Goal: Information Seeking & Learning: Find specific fact

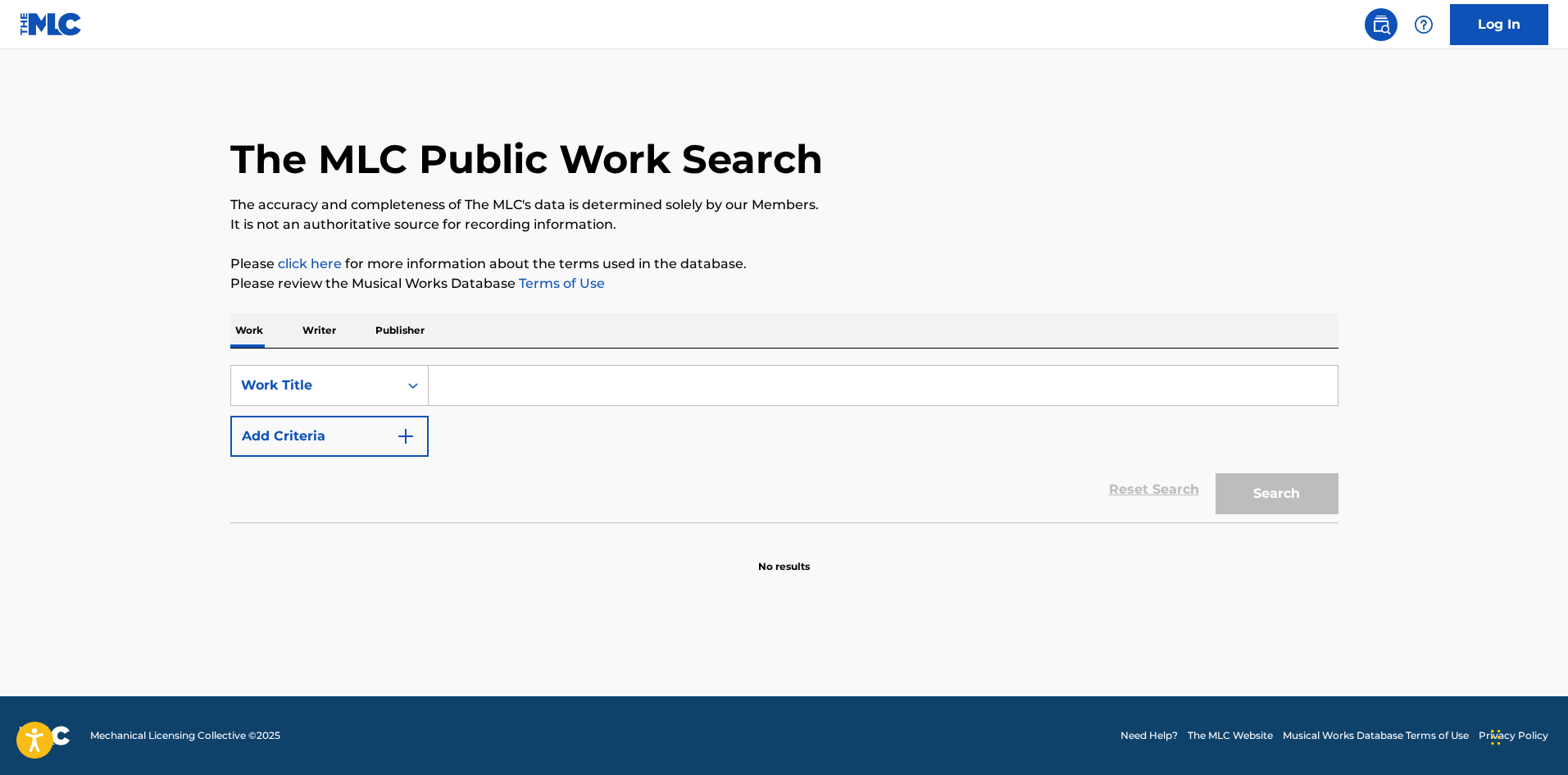
click at [468, 379] on input "Search Form" at bounding box center [883, 385] width 909 height 40
paste input "A CULTURE OF KILLING"
click at [1241, 482] on button "Search" at bounding box center [1276, 493] width 123 height 41
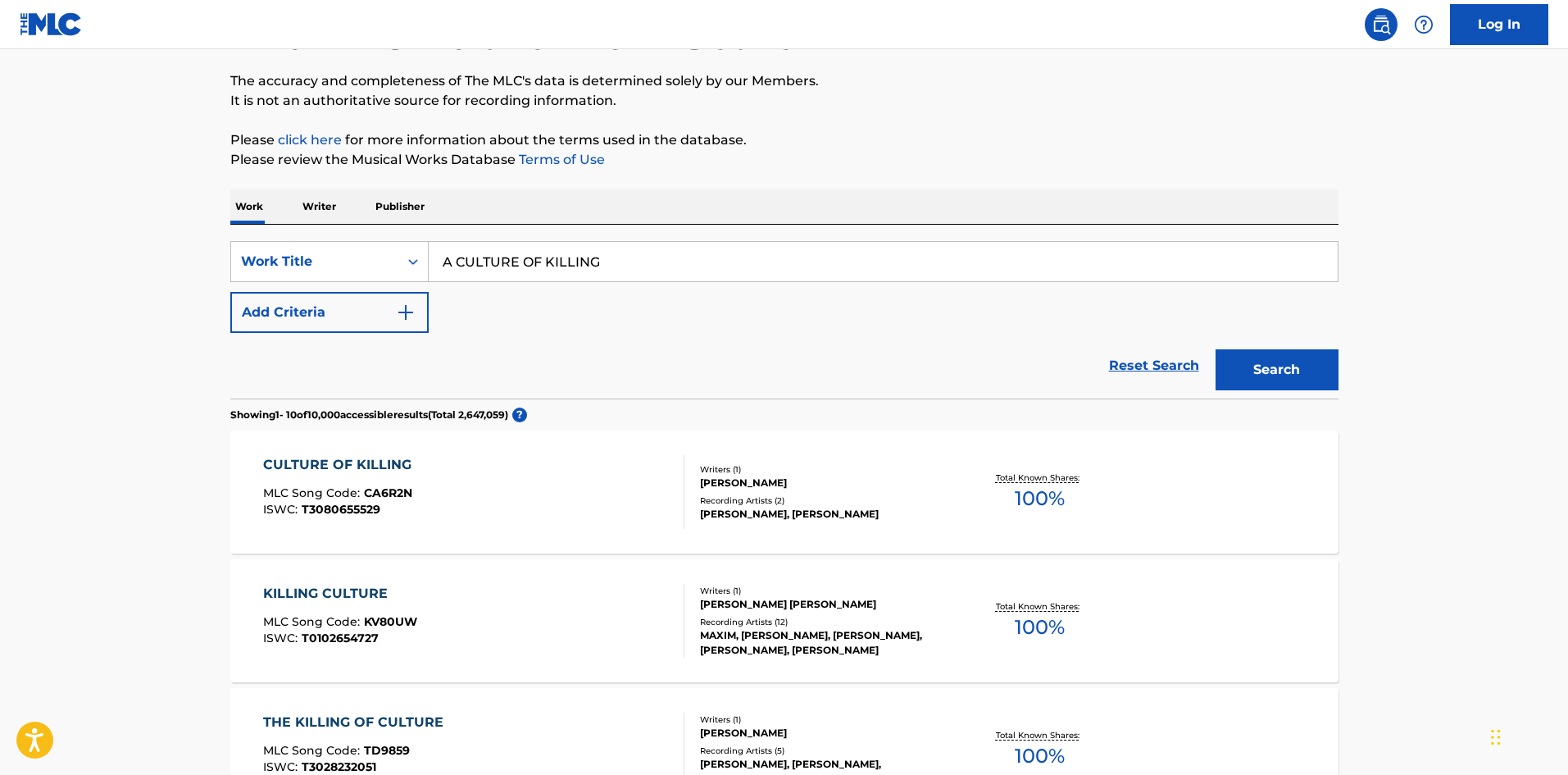
scroll to position [246, 0]
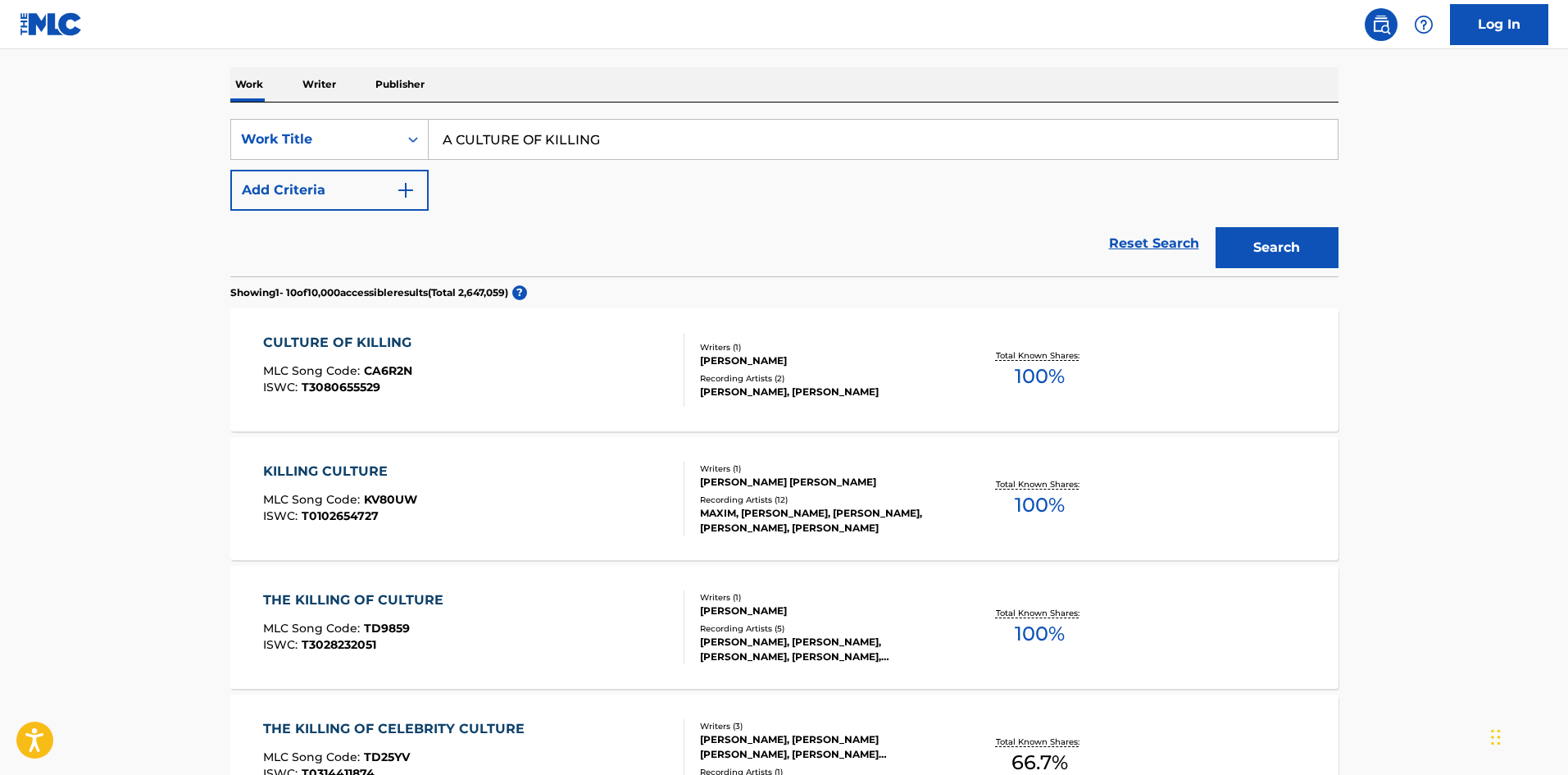
click at [642, 157] on input "A CULTURE OF KILLING" at bounding box center [883, 140] width 909 height 40
click at [1215, 227] on button "Search" at bounding box center [1276, 247] width 123 height 41
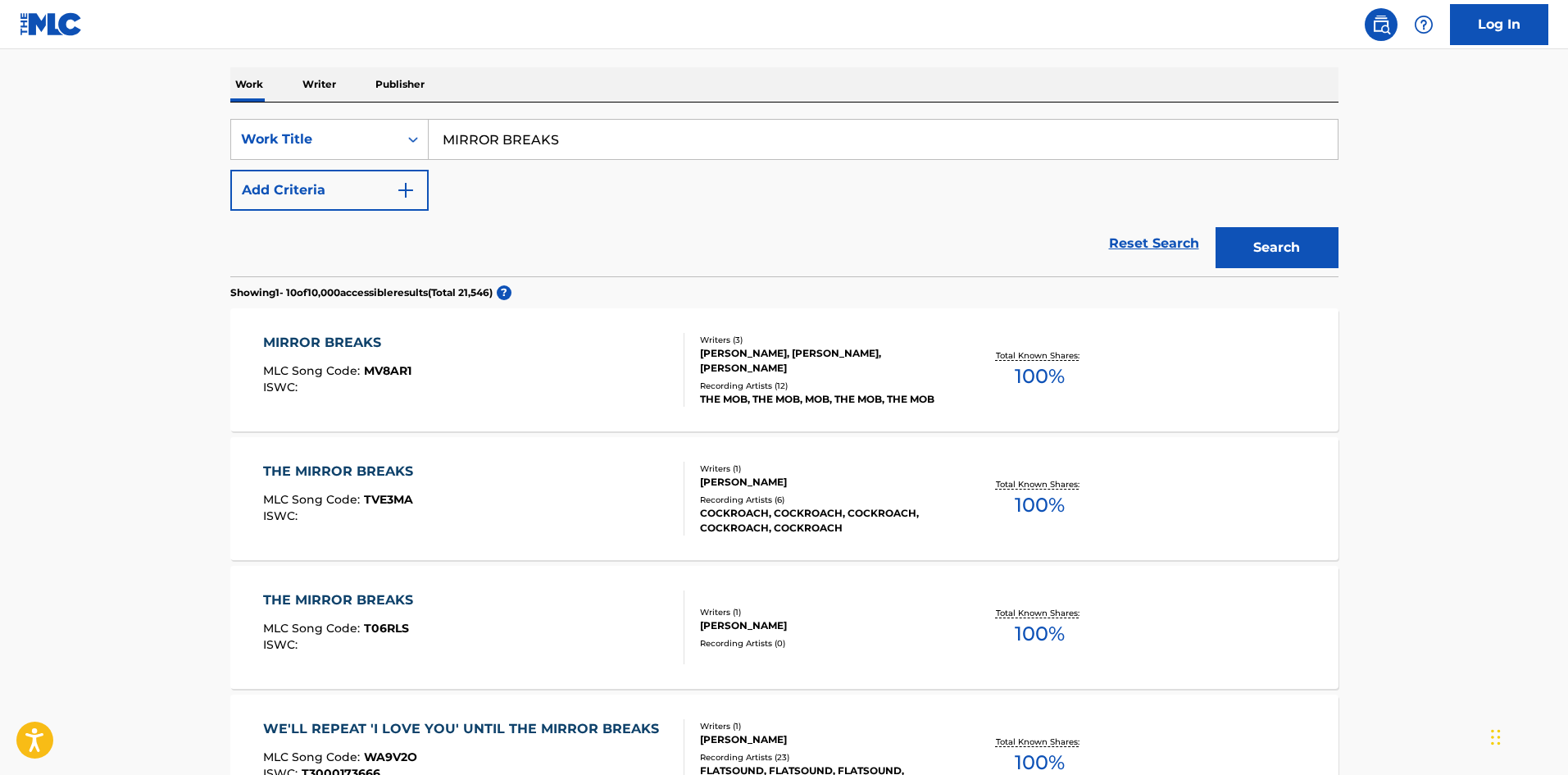
click at [606, 141] on input "MIRROR BREAKS" at bounding box center [883, 140] width 909 height 40
paste input "DYING GRASS MOON"
type input "DYING GRASS MOON"
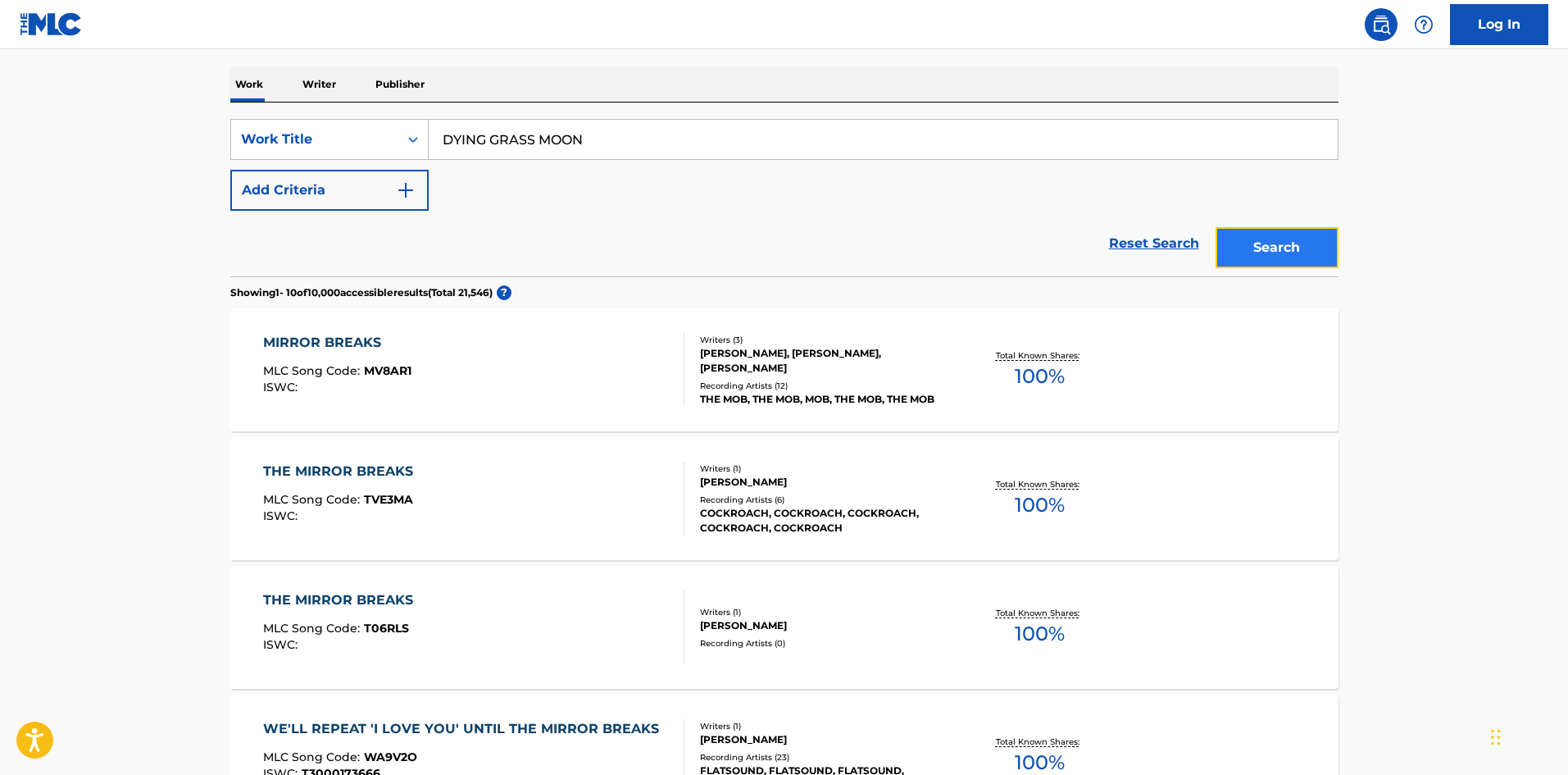
click at [1309, 249] on button "Search" at bounding box center [1276, 247] width 123 height 41
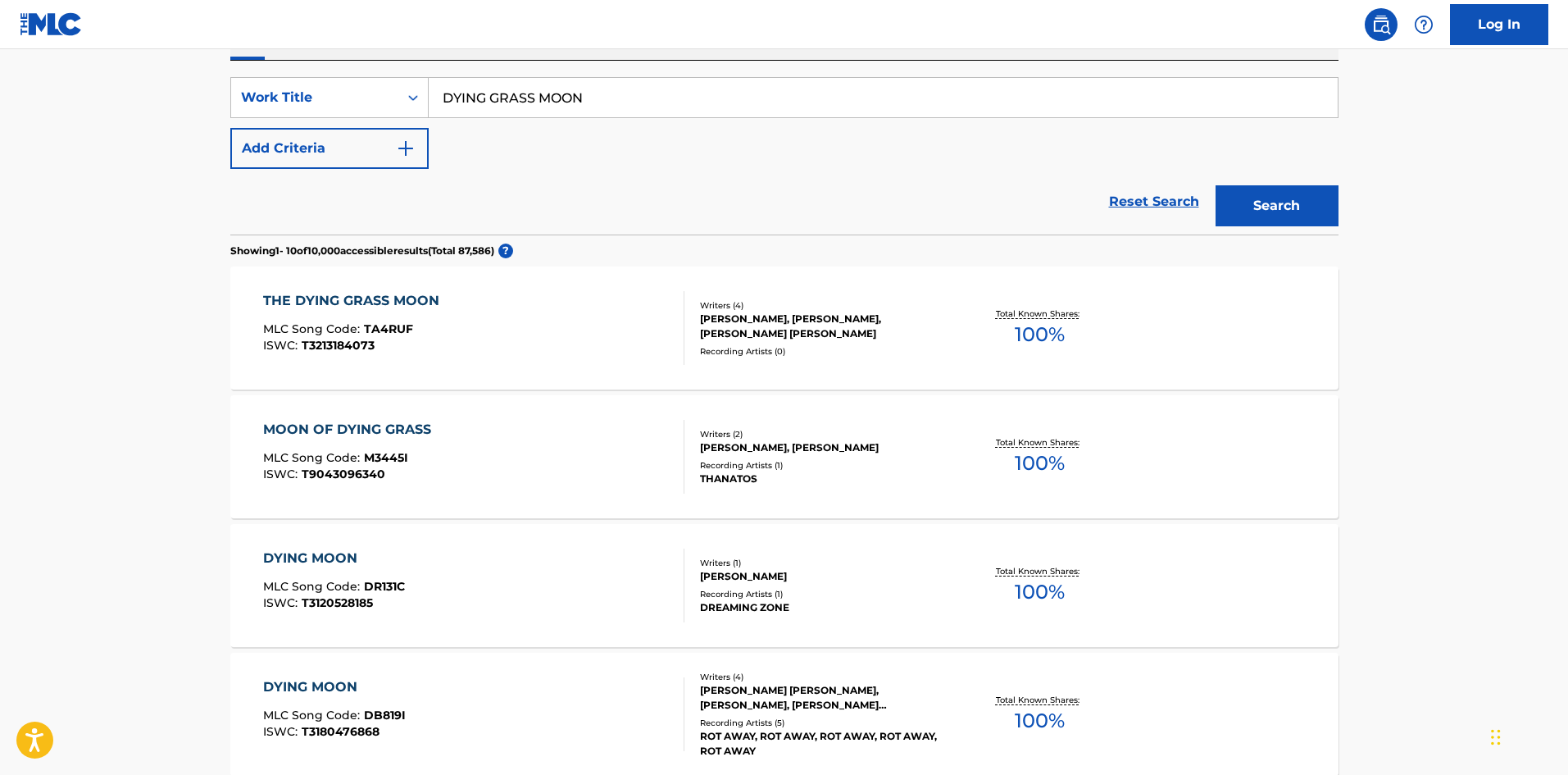
scroll to position [329, 0]
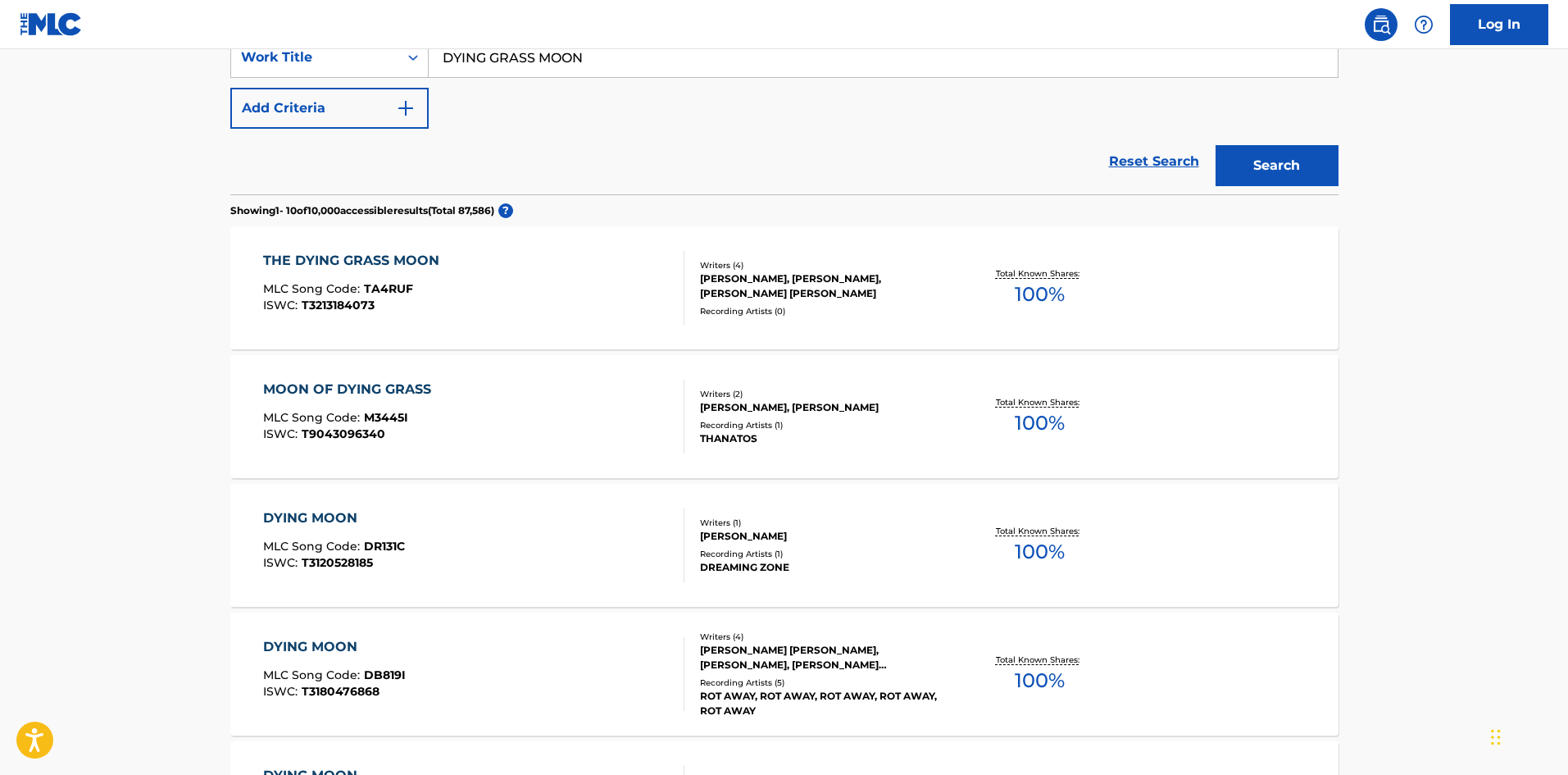
click at [549, 278] on div "THE DYING GRASS MOON MLC Song Code : TA4RUF ISWC : T3213184073" at bounding box center [474, 288] width 422 height 74
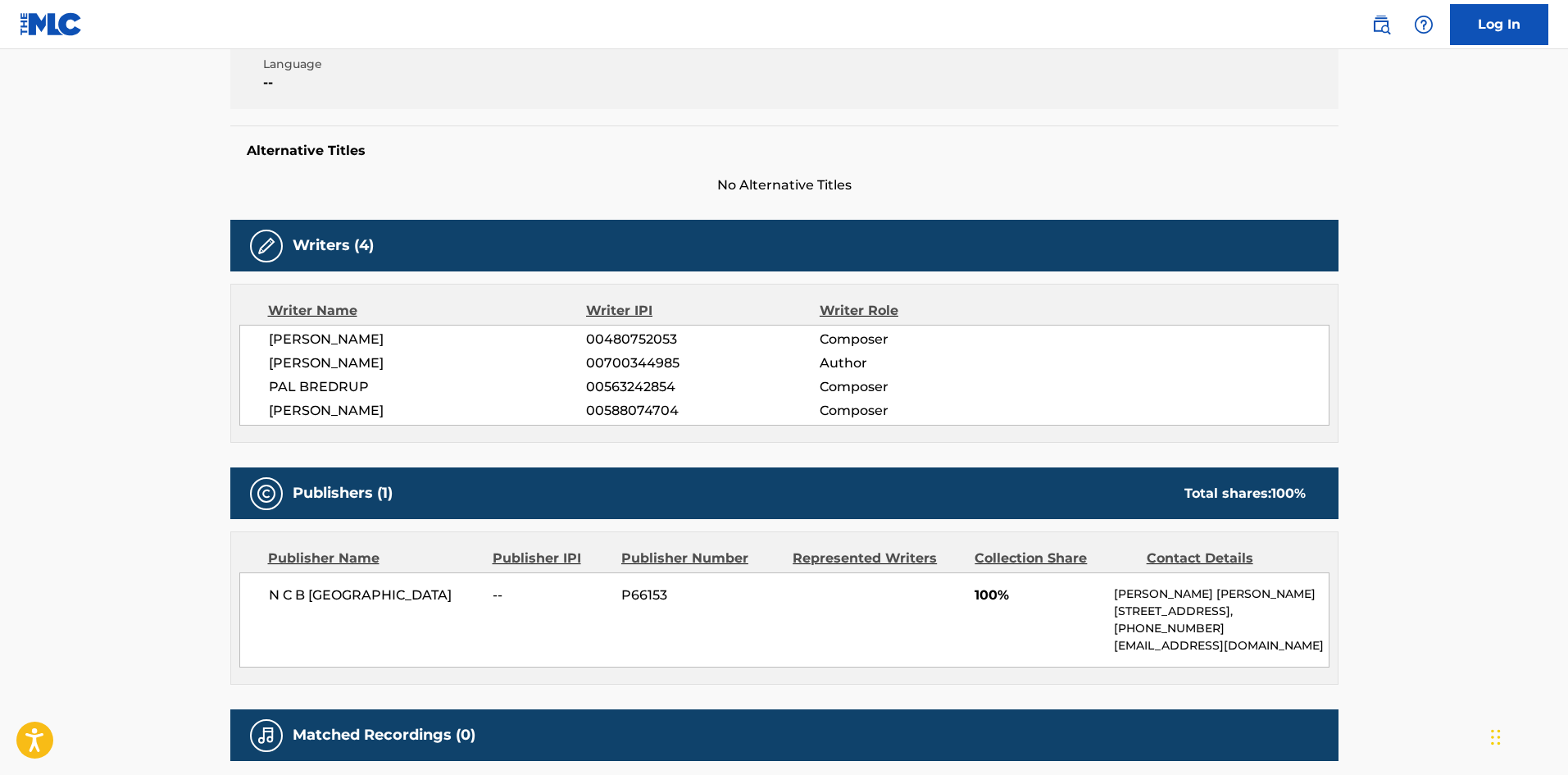
scroll to position [329, 0]
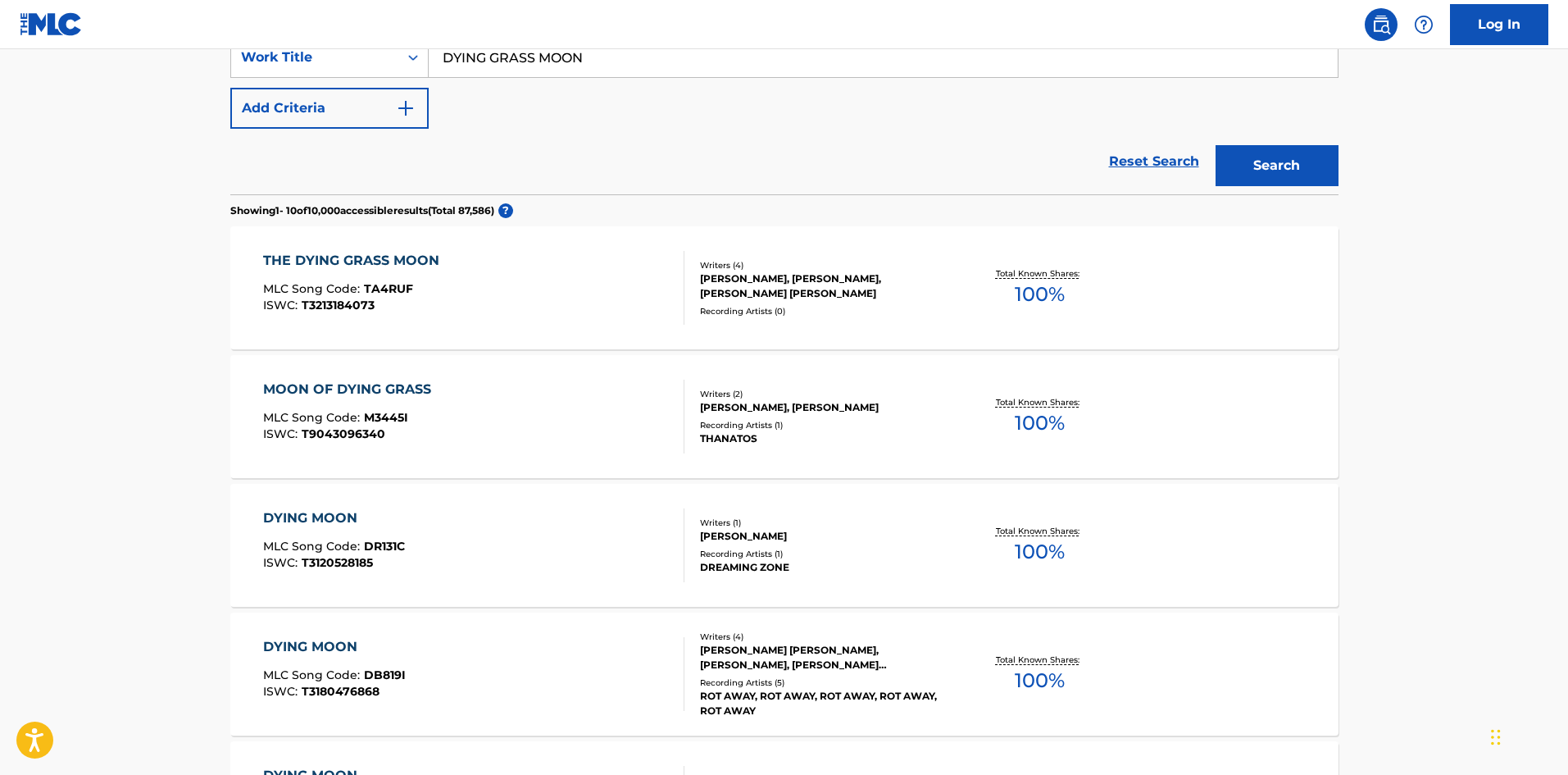
click at [413, 251] on div "THE DYING GRASS MOON" at bounding box center [355, 261] width 184 height 20
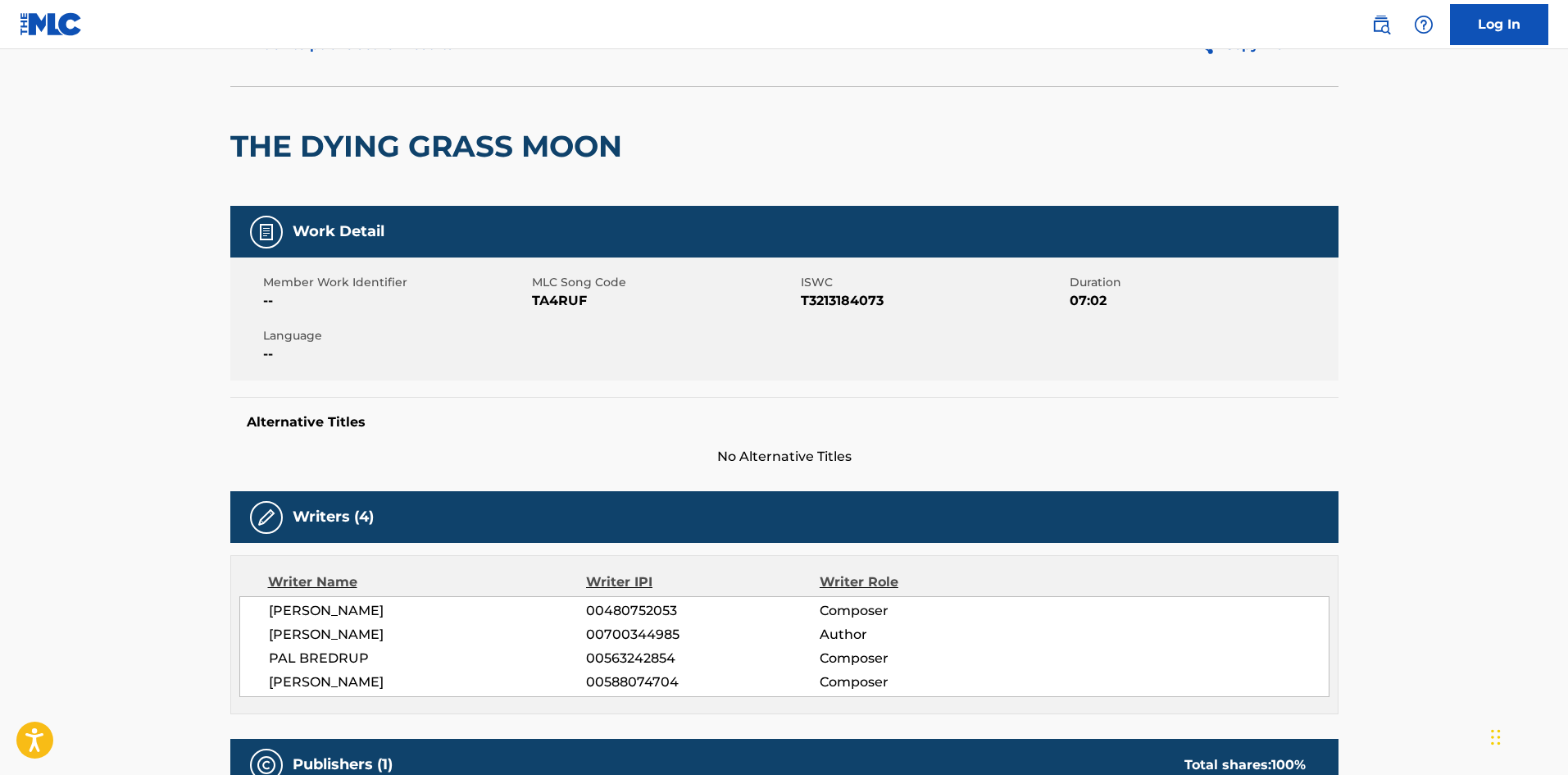
scroll to position [410, 0]
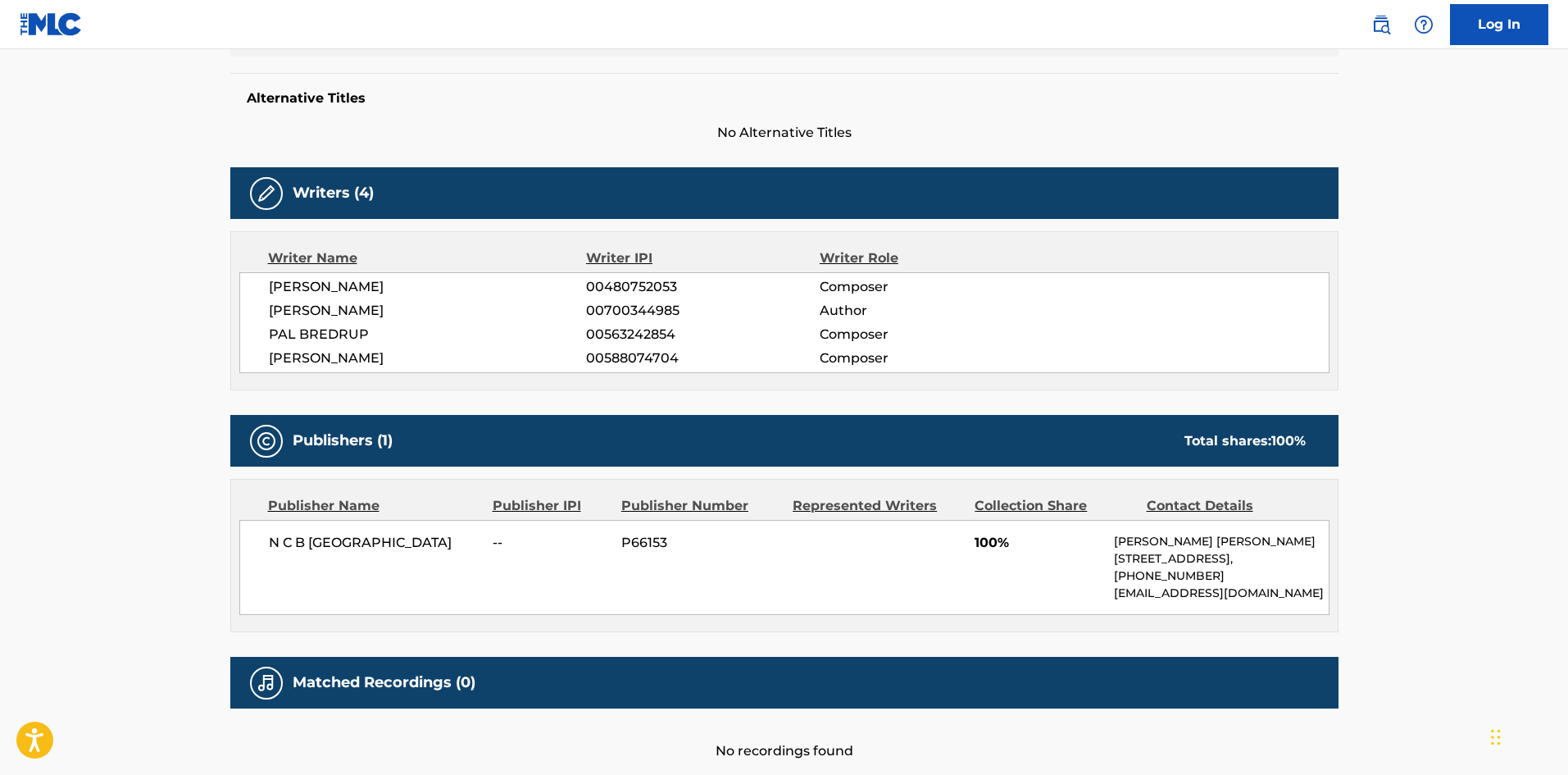
scroll to position [329, 0]
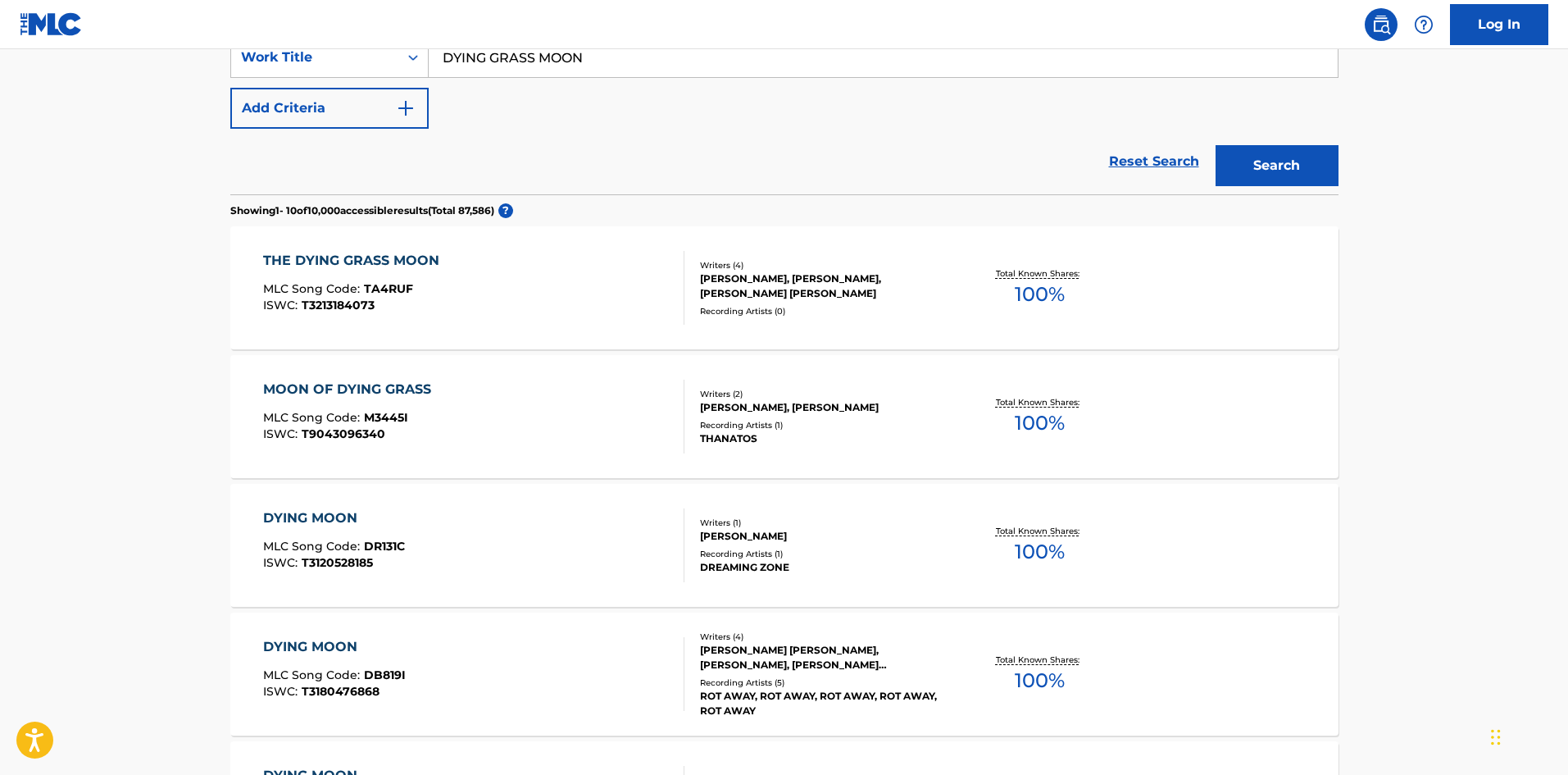
click at [359, 271] on div "THE DYING GRASS MOON MLC Song Code : TA4RUF ISWC : T3213184073" at bounding box center [355, 288] width 184 height 74
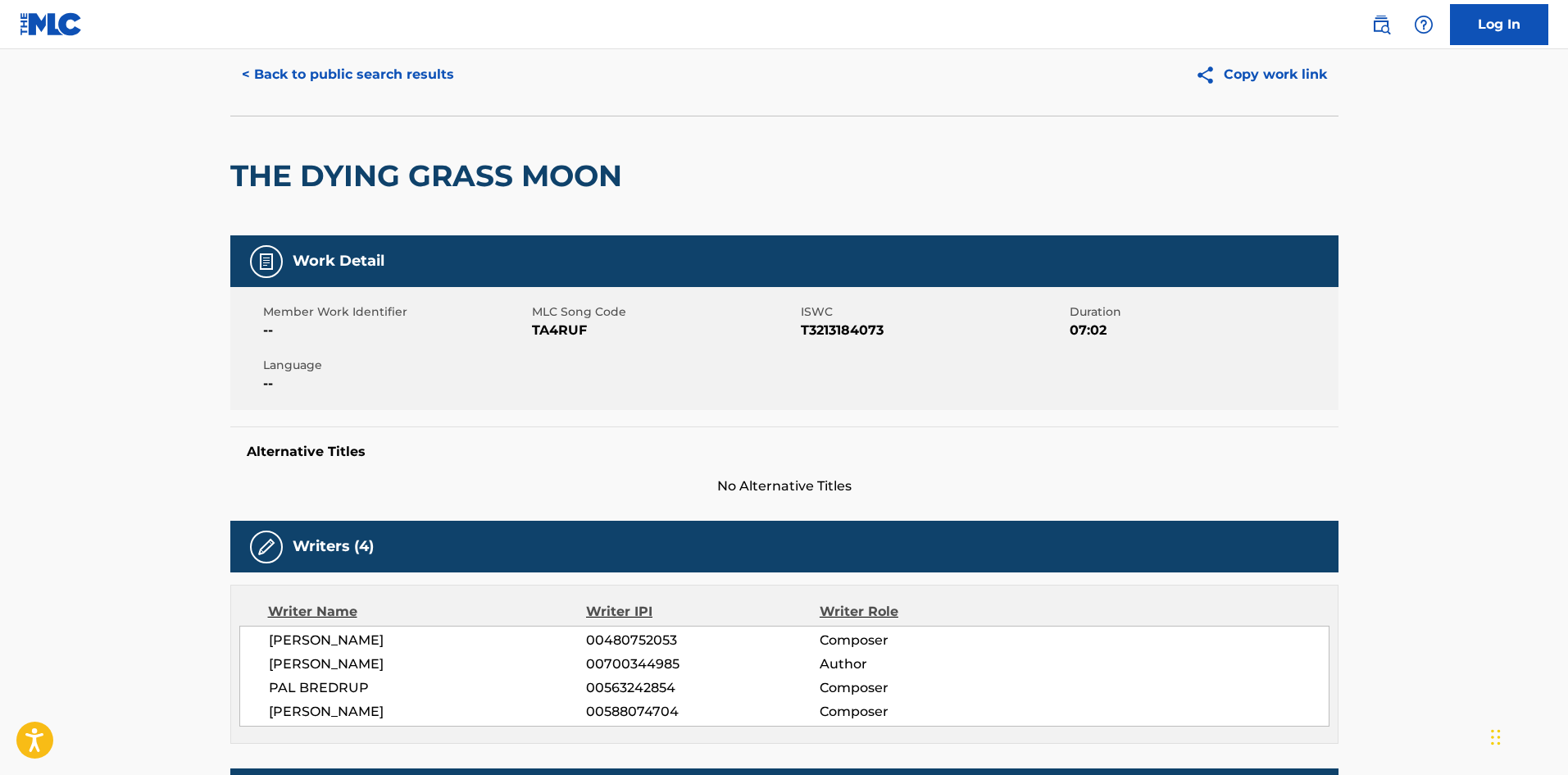
scroll to position [82, 0]
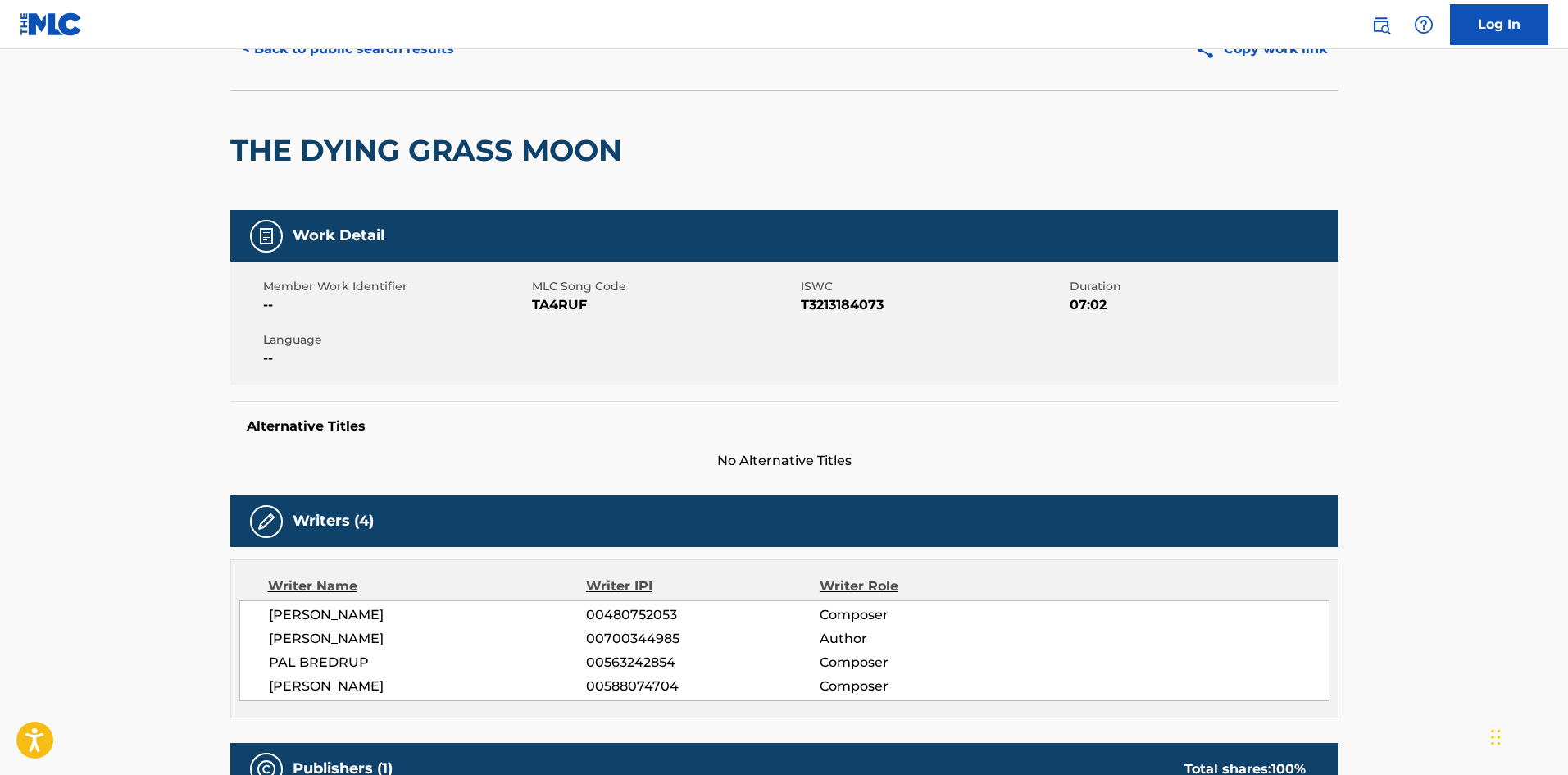
scroll to position [329, 0]
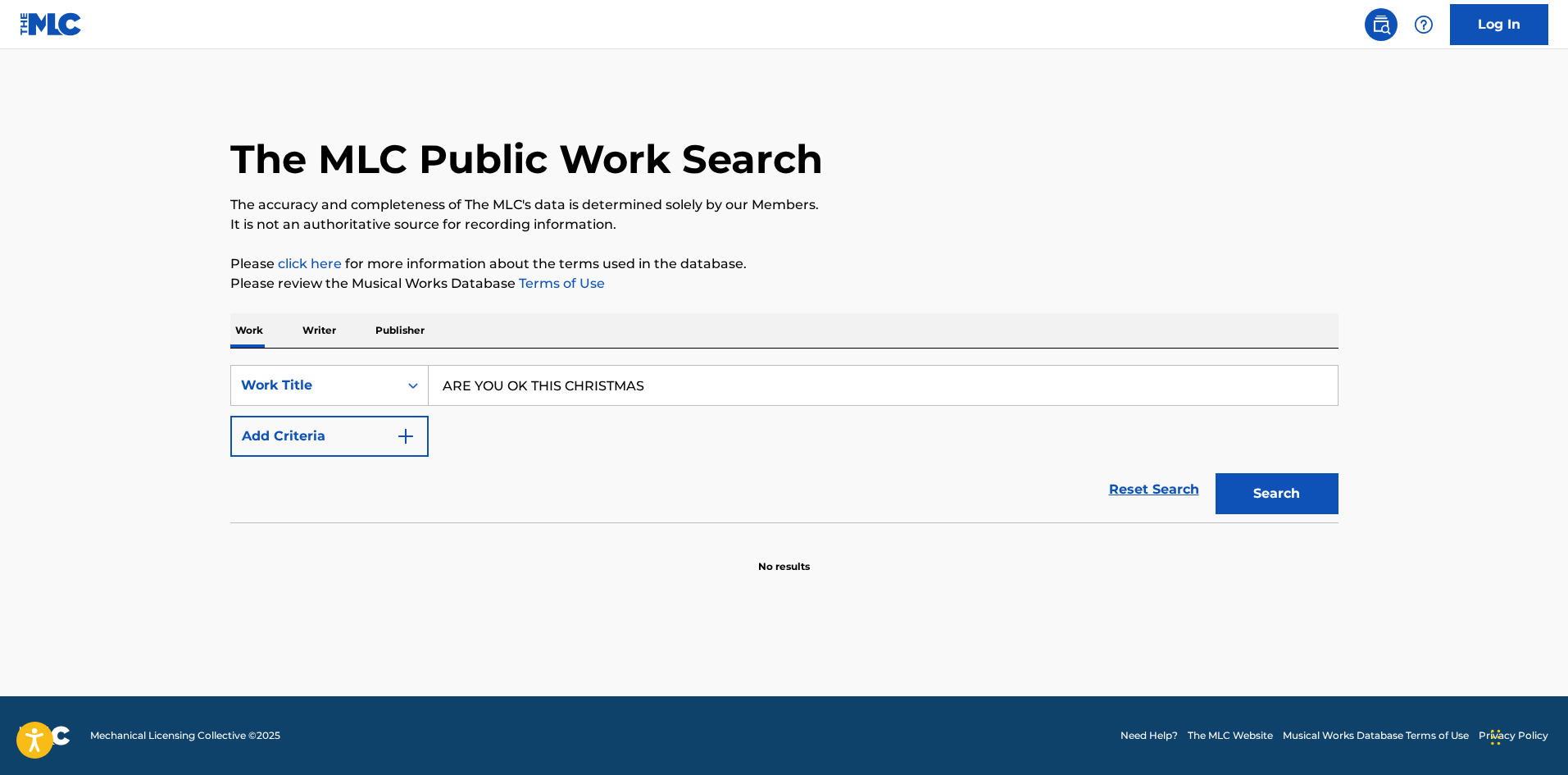
click at [1215, 473] on button "Search" at bounding box center [1276, 493] width 123 height 41
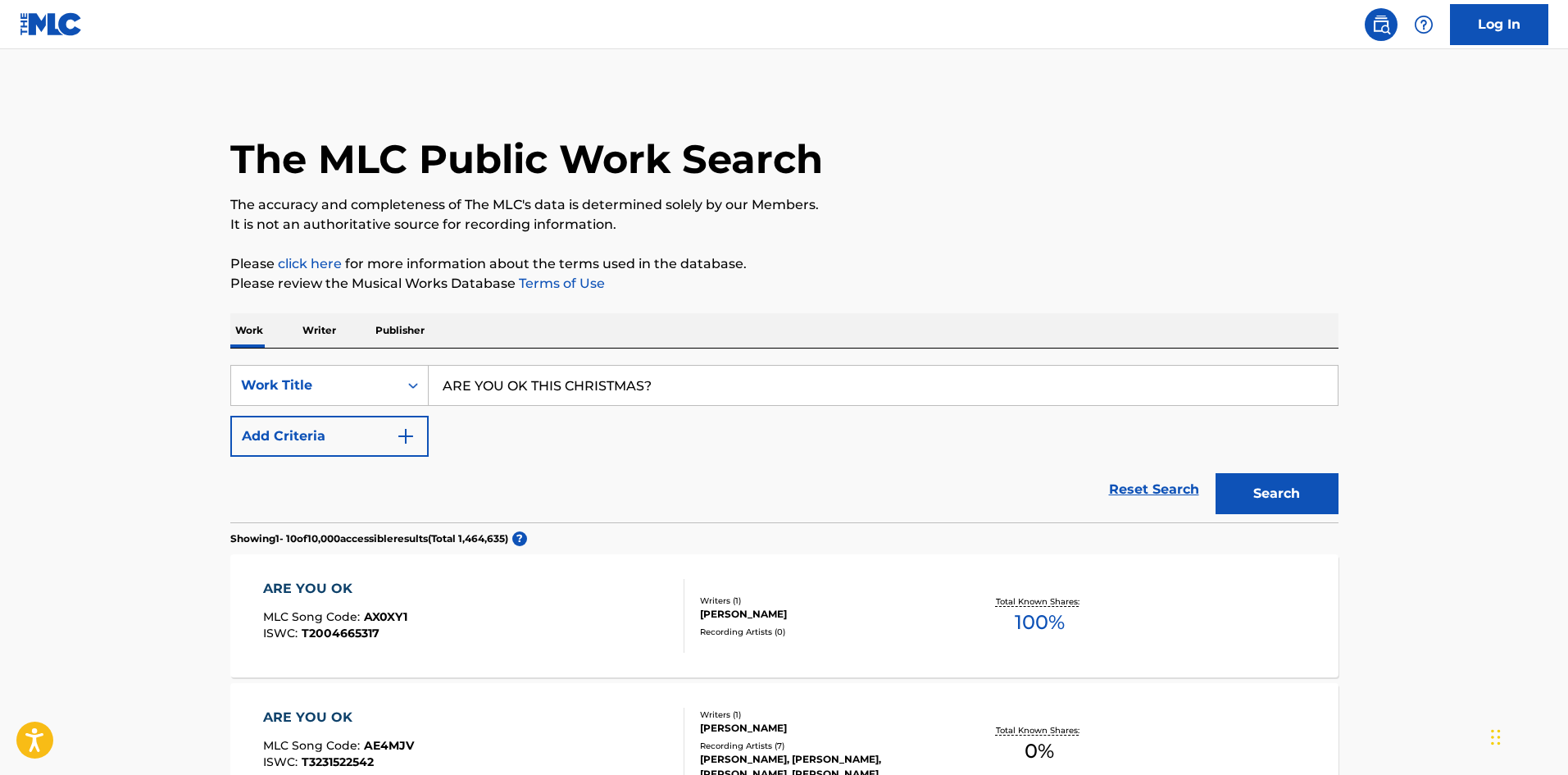
click at [1215, 473] on button "Search" at bounding box center [1276, 493] width 123 height 41
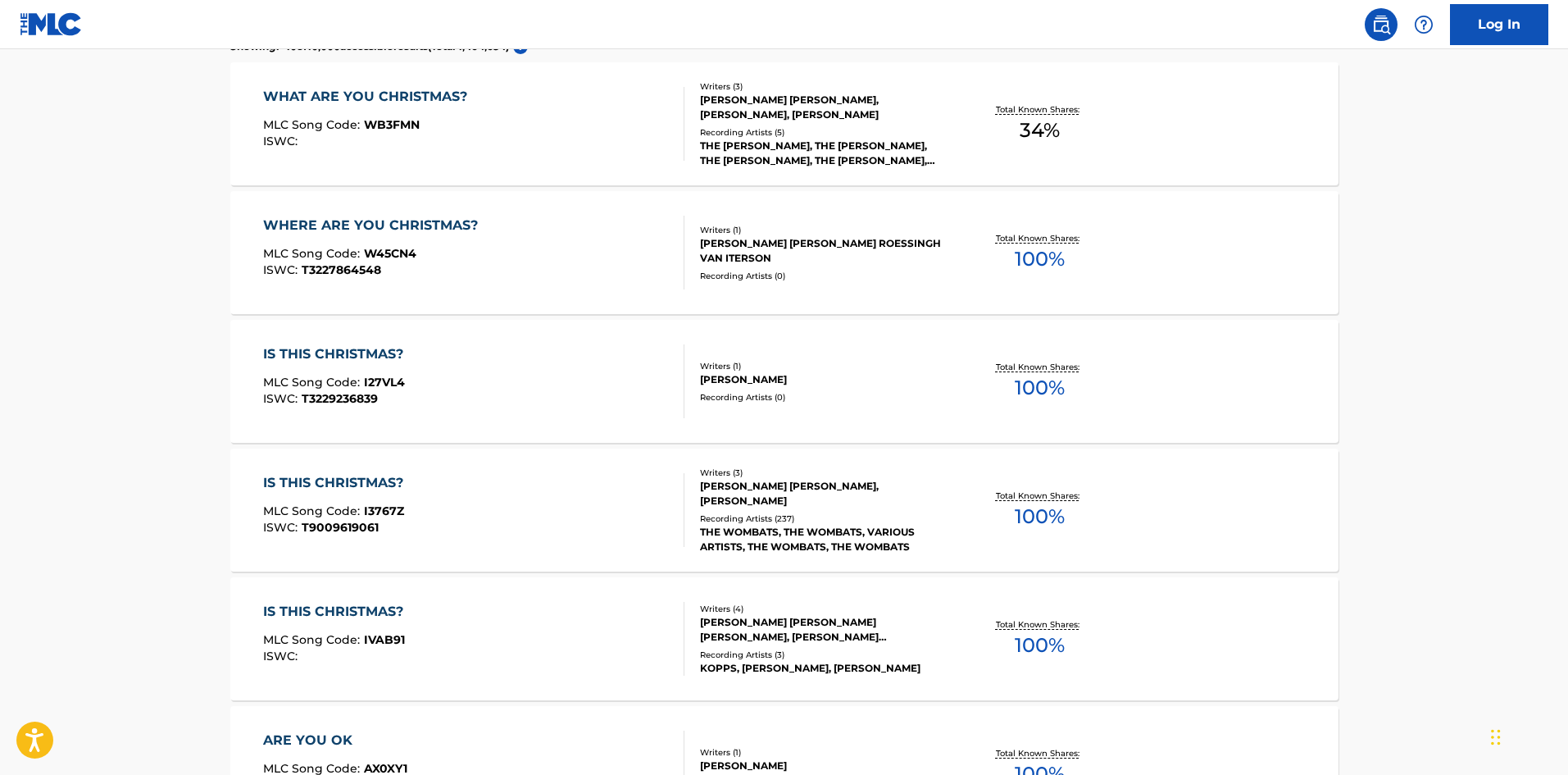
scroll to position [246, 0]
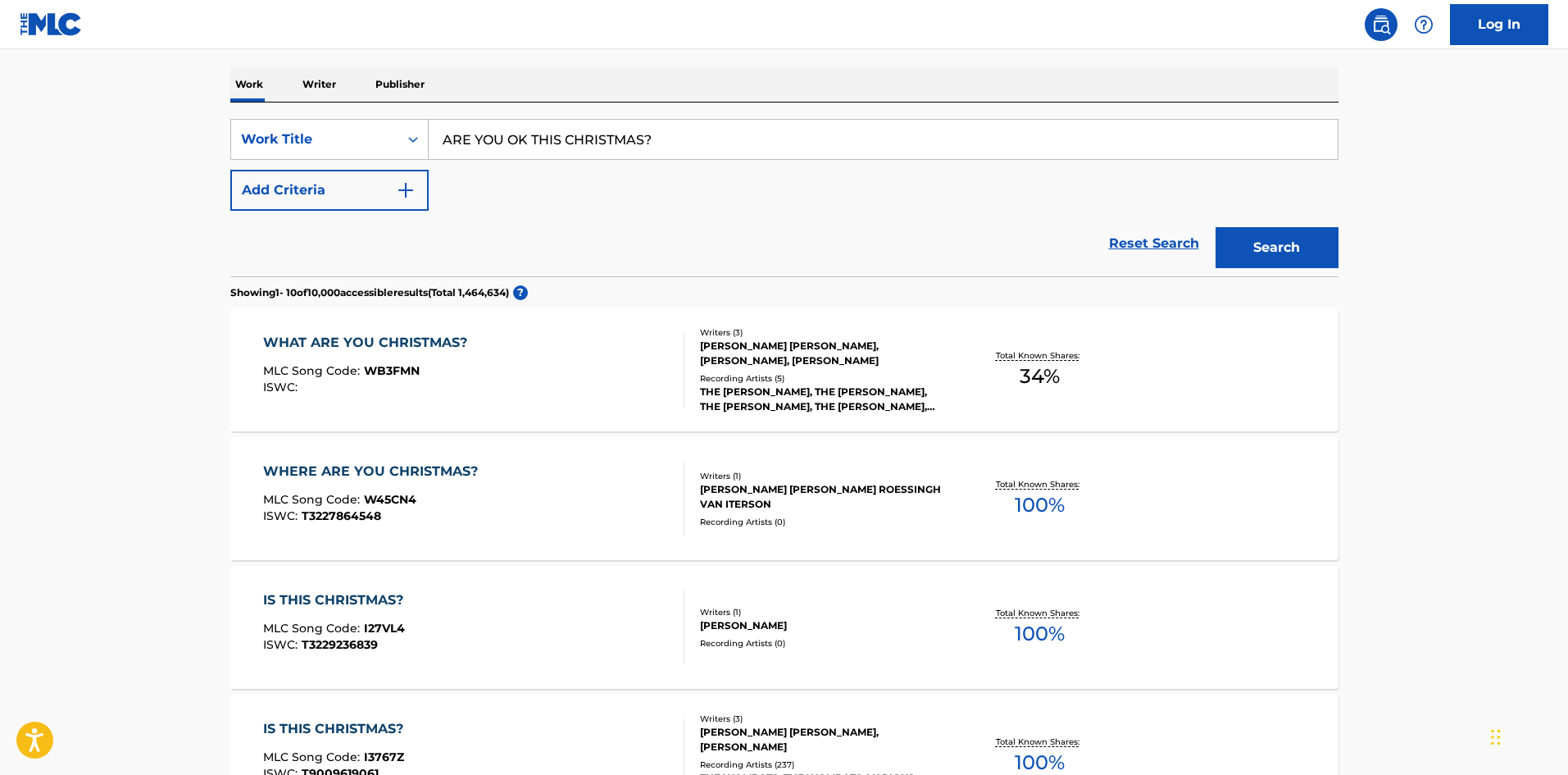
click at [528, 124] on input "ARE YOU OK THIS CHRISTMAS?" at bounding box center [883, 140] width 909 height 40
paste input "Christmas On The Line"
type input "Christmas On The Line"
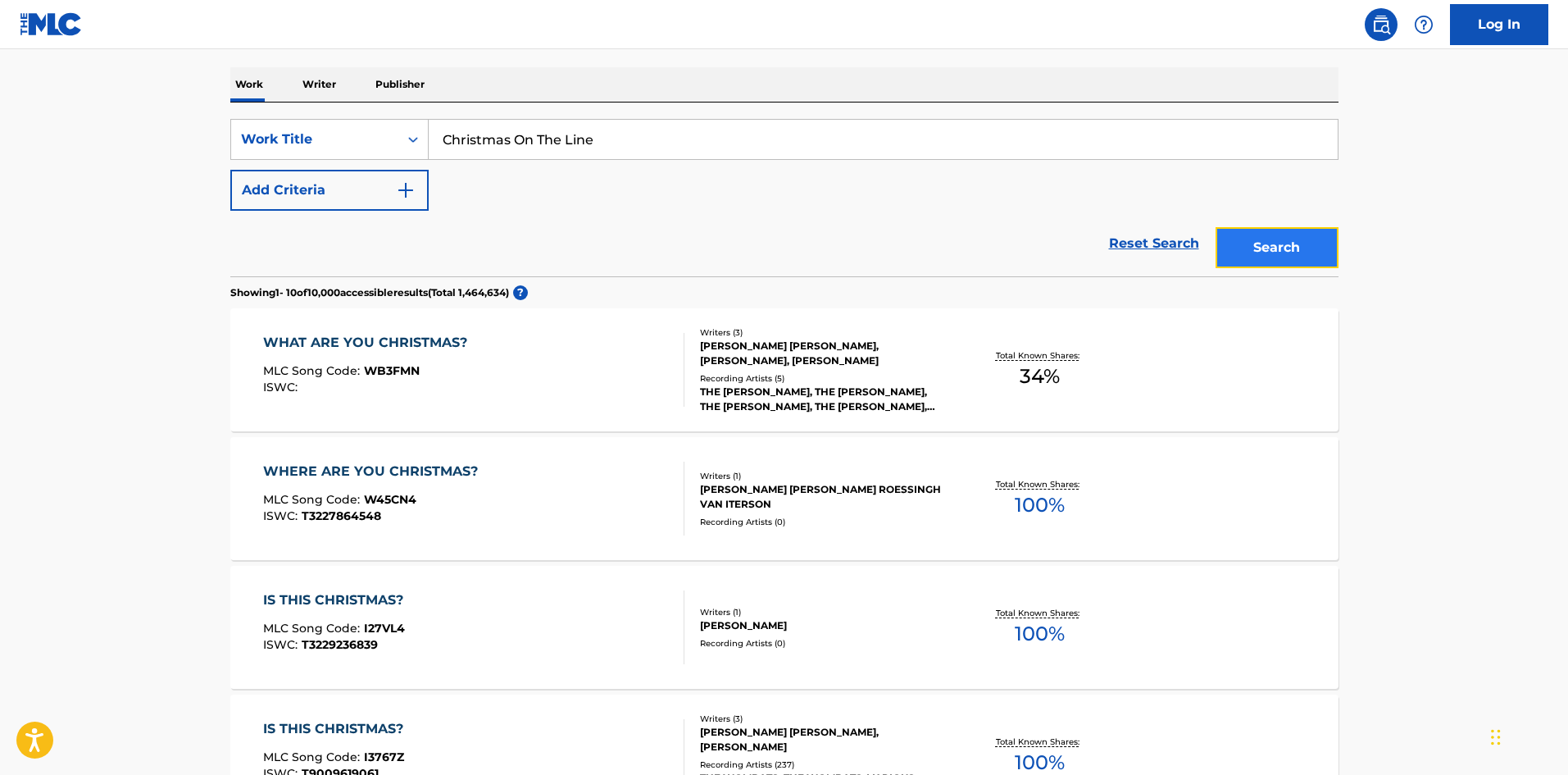
click at [1299, 244] on button "Search" at bounding box center [1276, 247] width 123 height 41
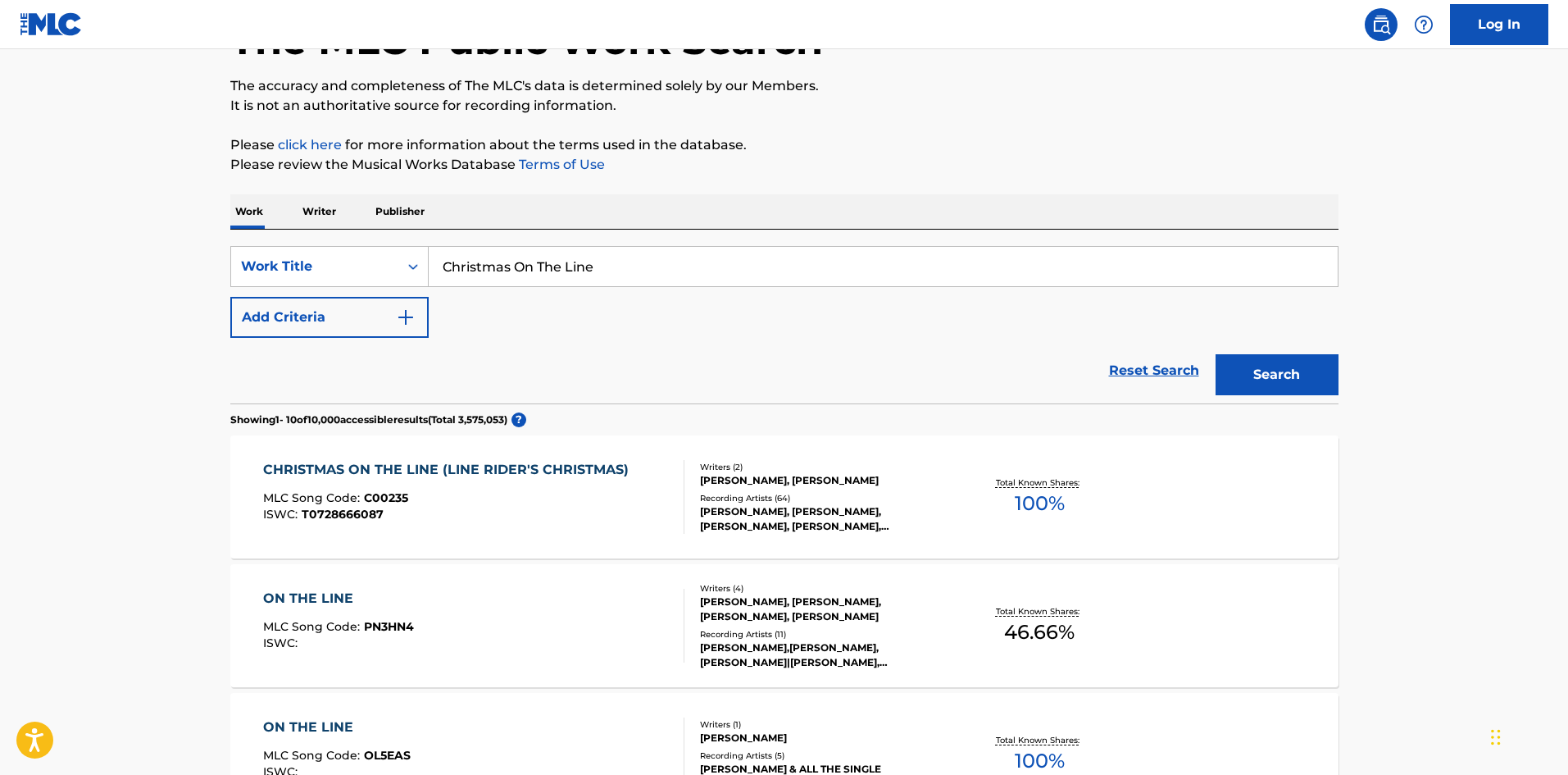
scroll to position [164, 0]
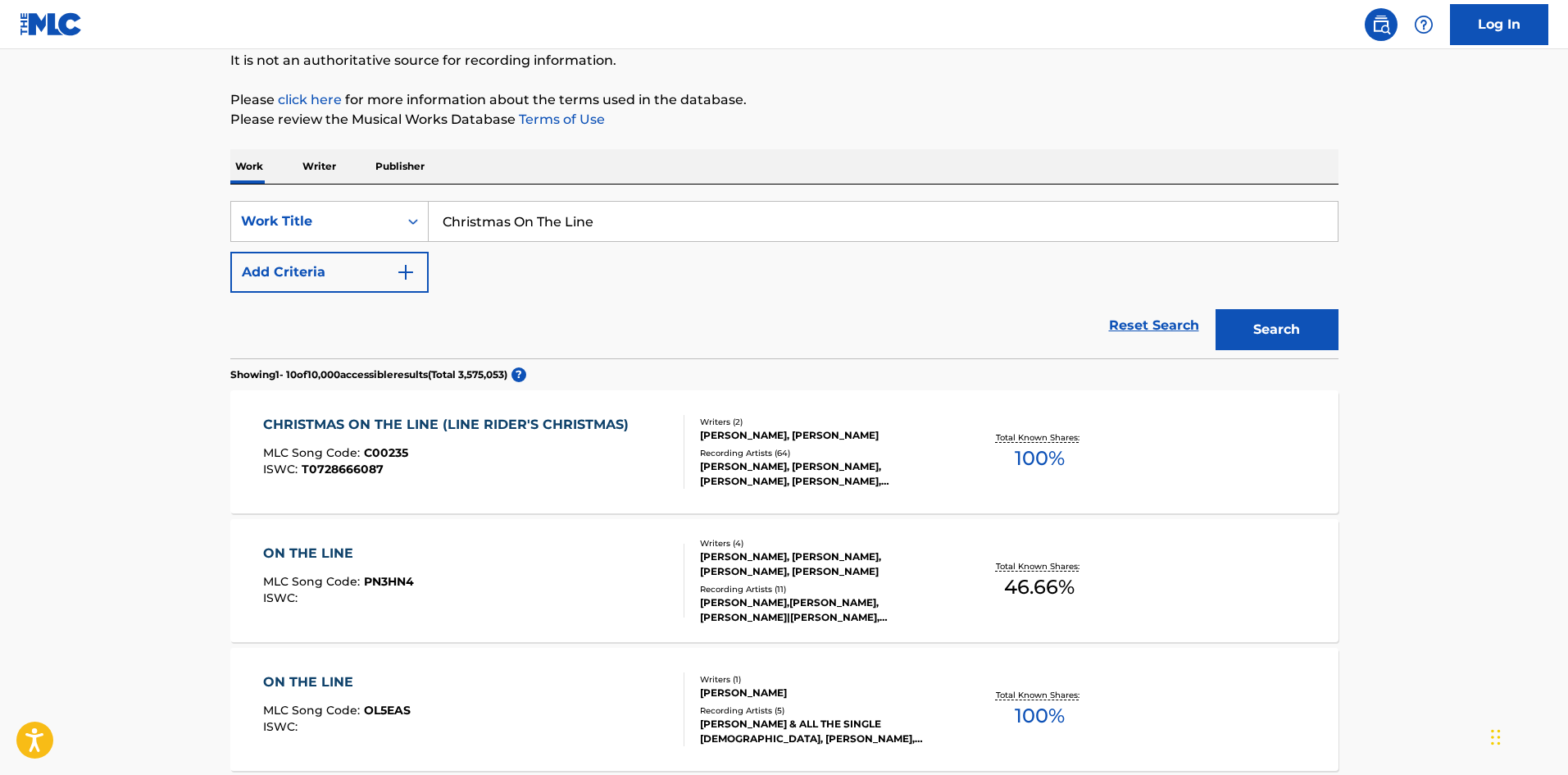
click at [578, 460] on div "MLC Song Code : C00235" at bounding box center [450, 455] width 374 height 16
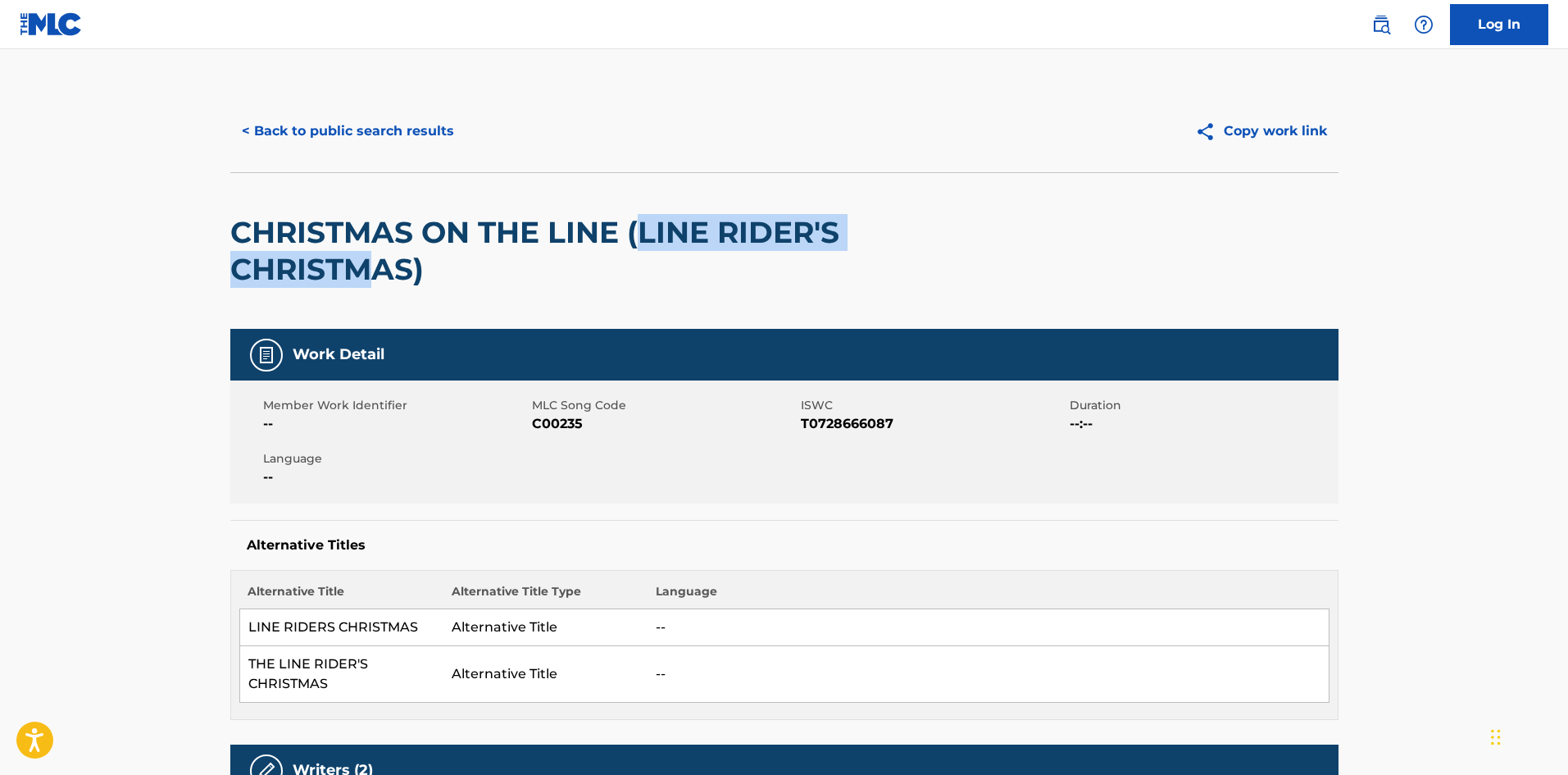
drag, startPoint x: 641, startPoint y: 228, endPoint x: 348, endPoint y: 261, distance: 294.9
click at [360, 265] on h2 "CHRISTMAS ON THE LINE (LINE RIDER'S CHRISTMAS)" at bounding box center [562, 251] width 665 height 74
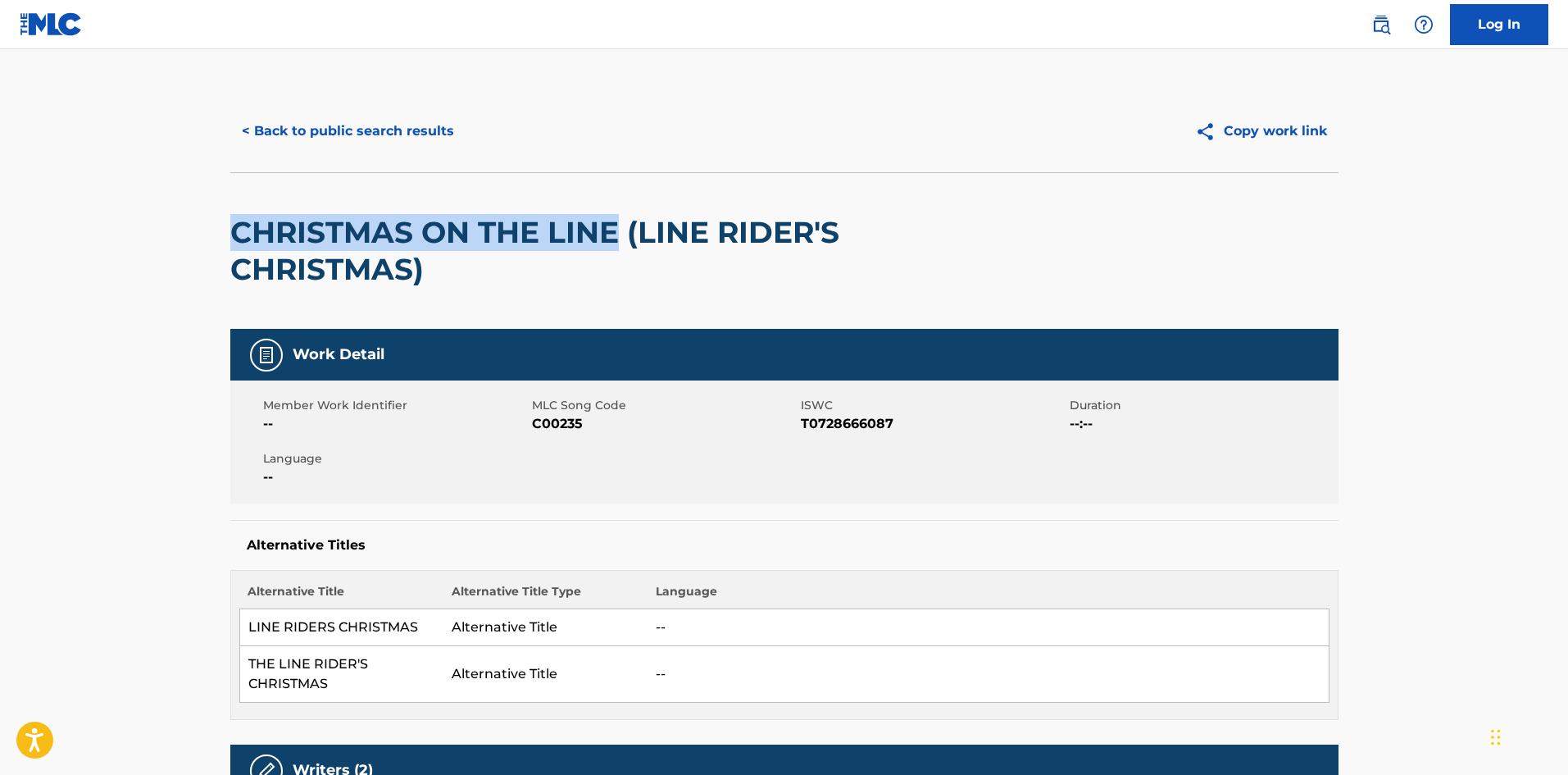
drag, startPoint x: 228, startPoint y: 219, endPoint x: 618, endPoint y: 233, distance: 390.3
copy h2 "CHRISTMAS ON THE LINE"
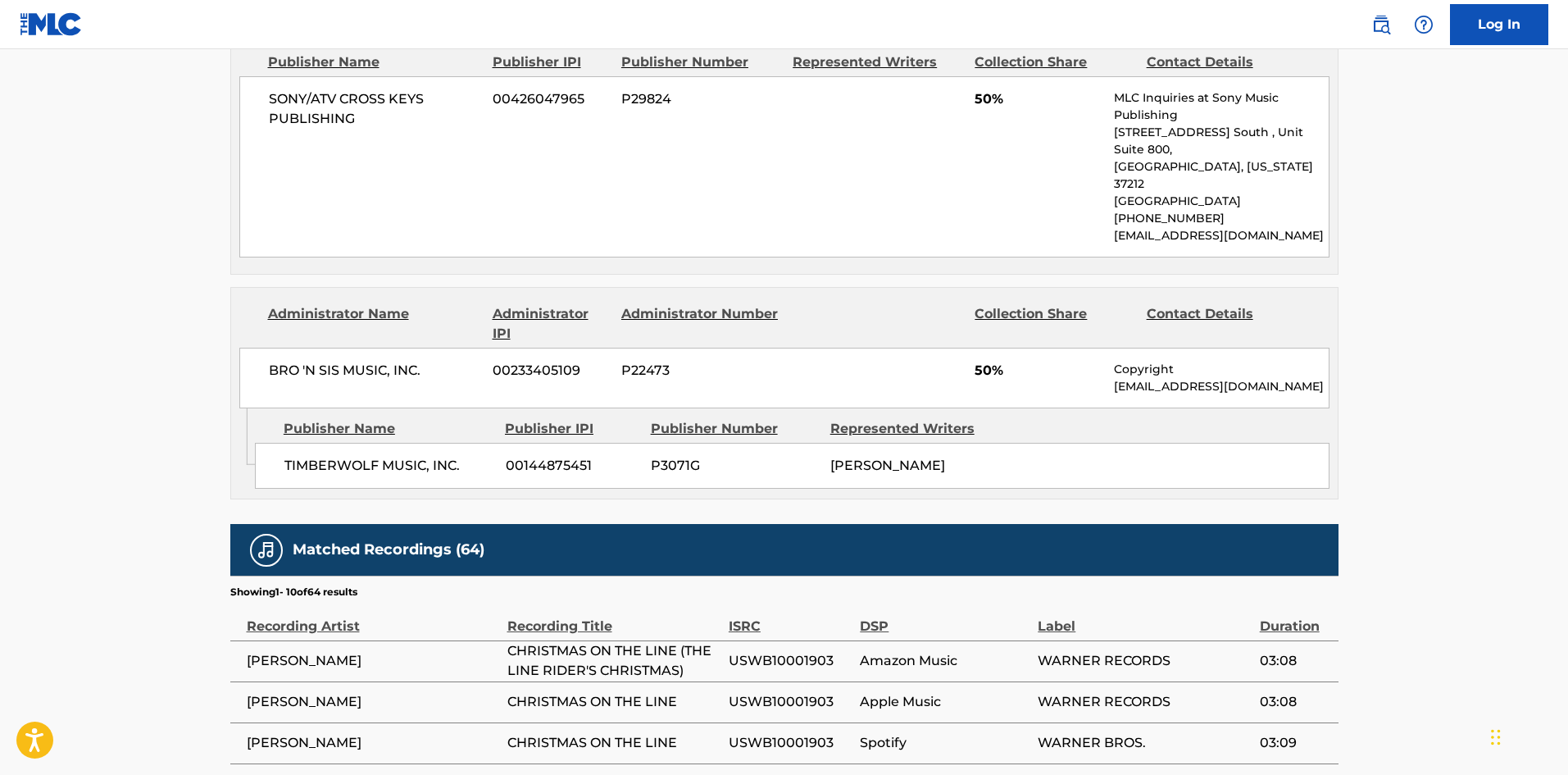
scroll to position [985, 0]
